Goal: Information Seeking & Learning: Learn about a topic

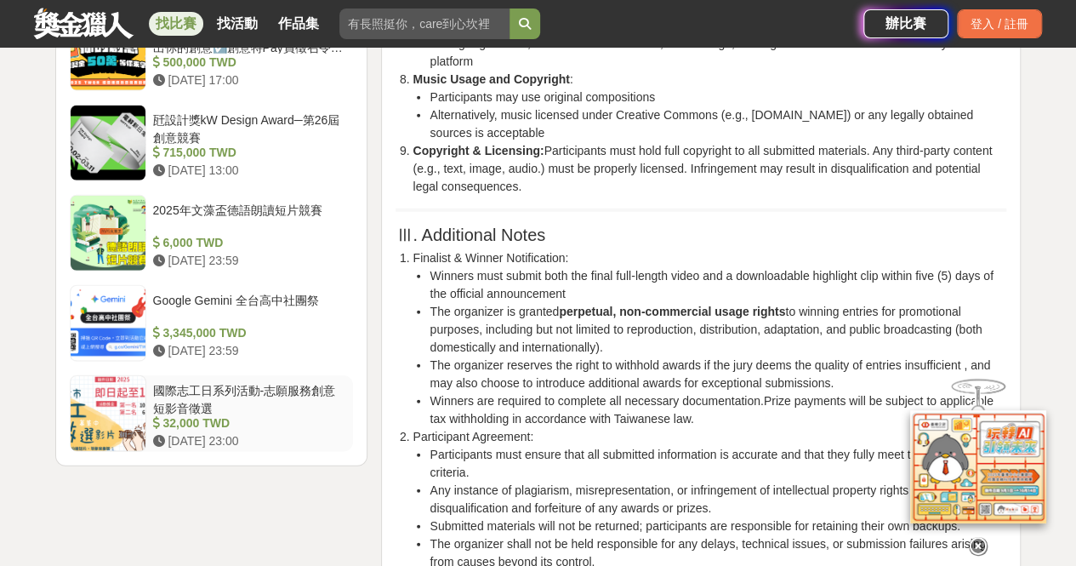
scroll to position [2127, 0]
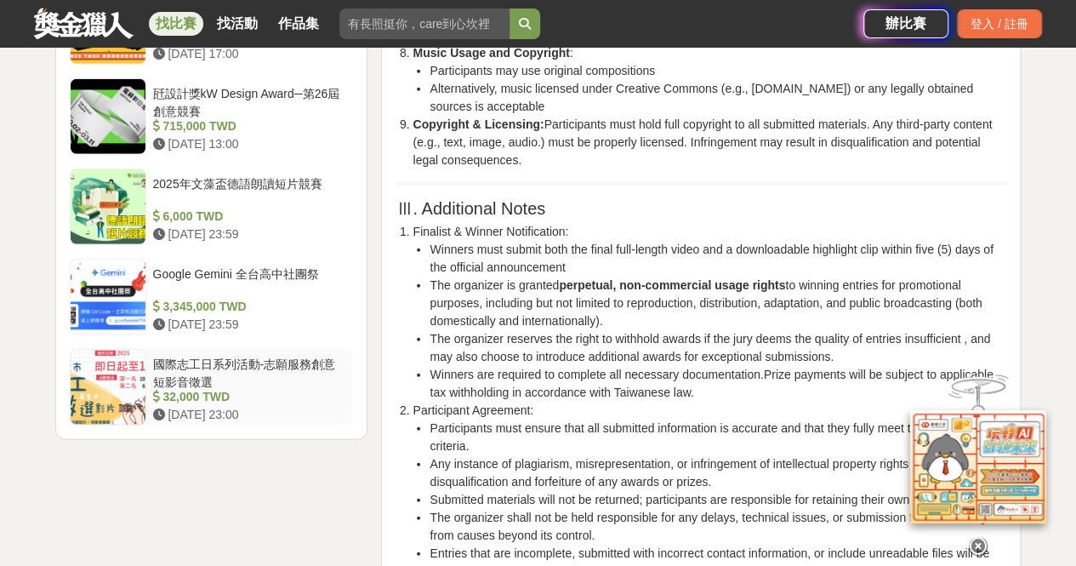
click at [131, 379] on div at bounding box center [108, 387] width 75 height 75
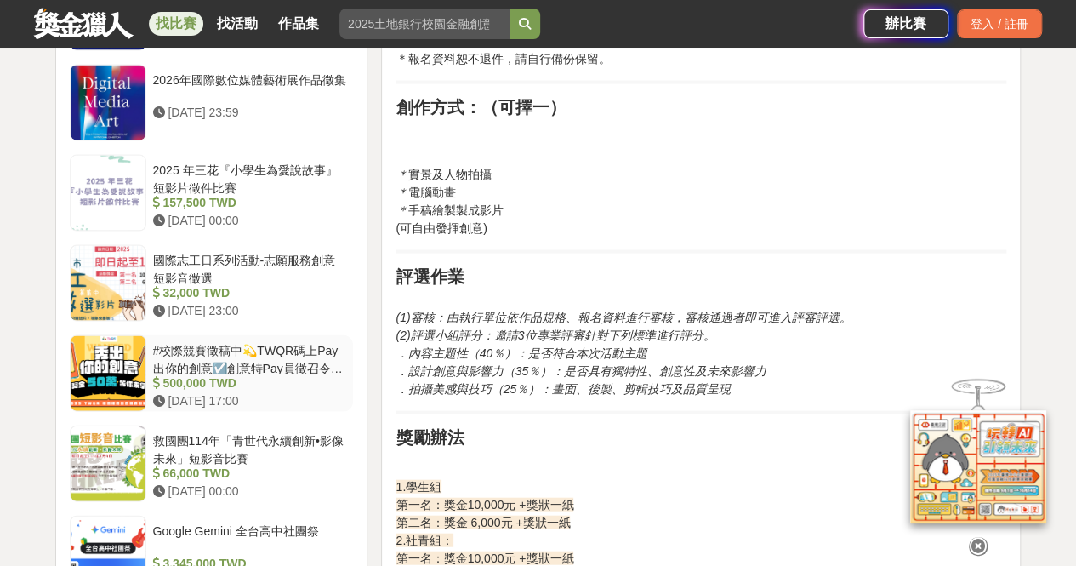
scroll to position [1763, 0]
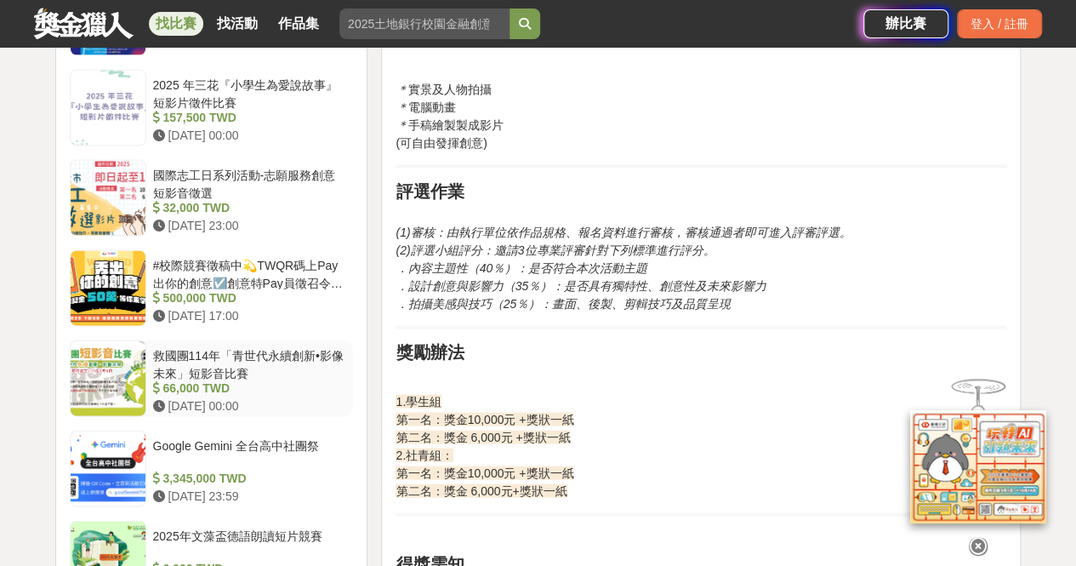
click at [124, 361] on div at bounding box center [108, 378] width 75 height 75
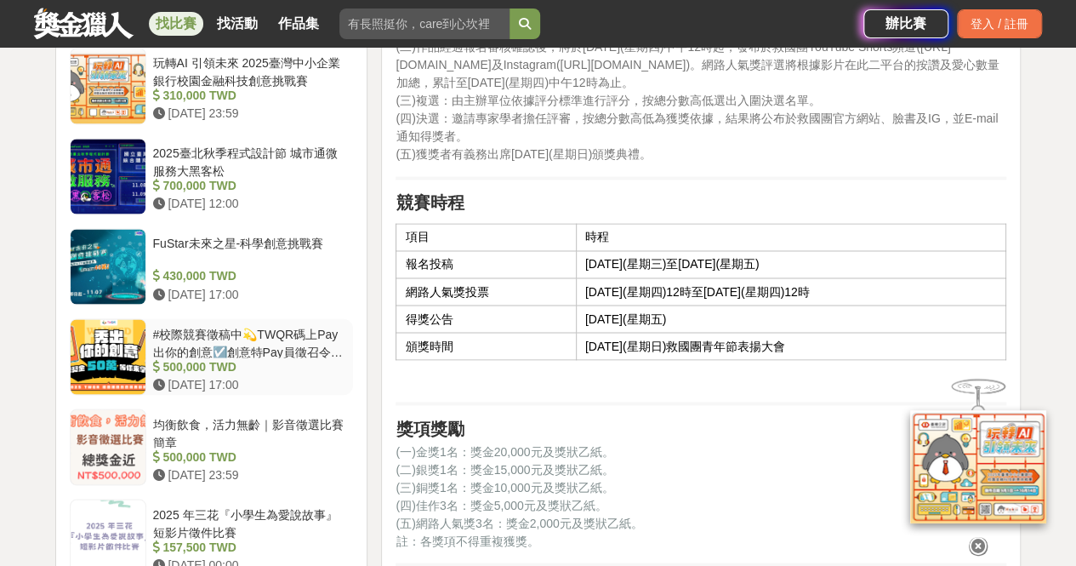
scroll to position [1247, 0]
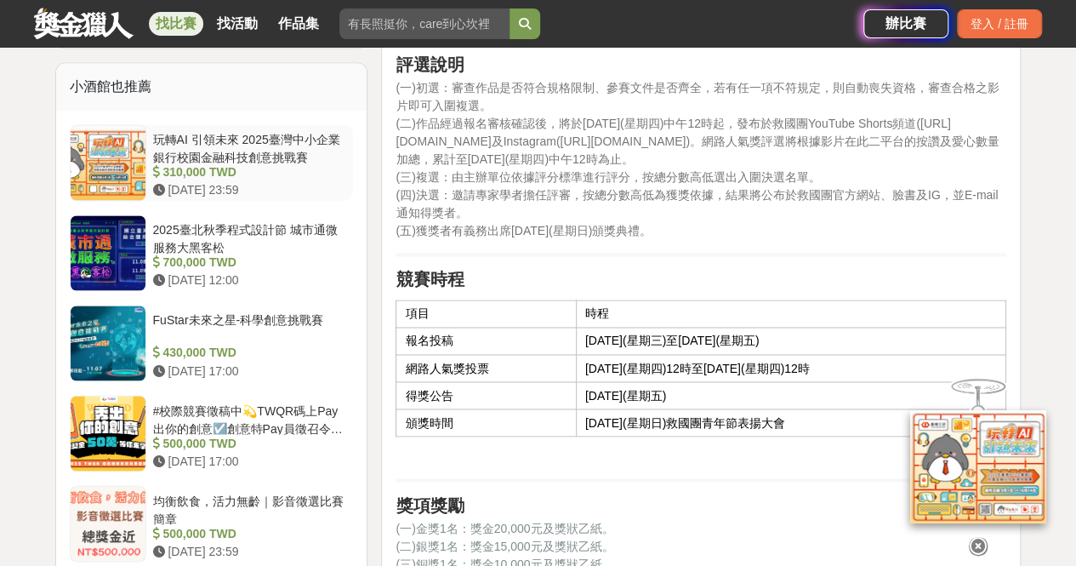
click at [118, 158] on div at bounding box center [108, 162] width 75 height 75
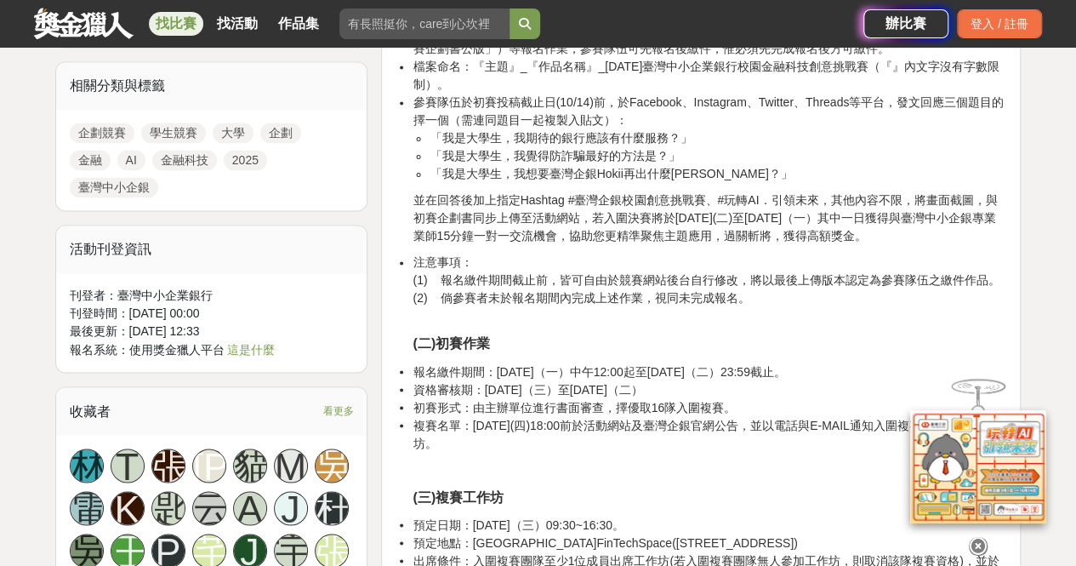
scroll to position [1532, 0]
